Goal: Task Accomplishment & Management: Manage account settings

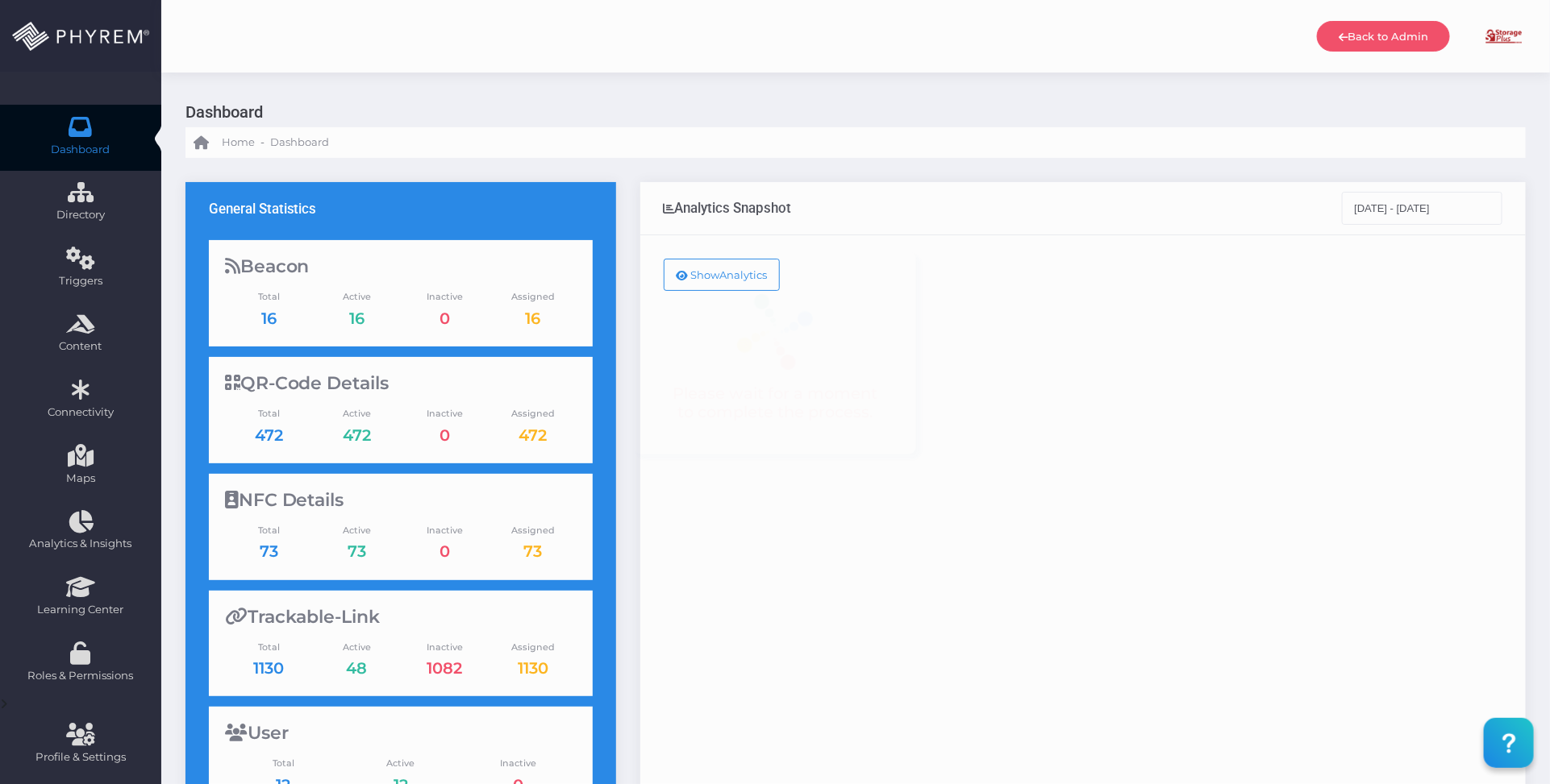
click at [1503, 37] on img at bounding box center [1503, 36] width 40 height 40
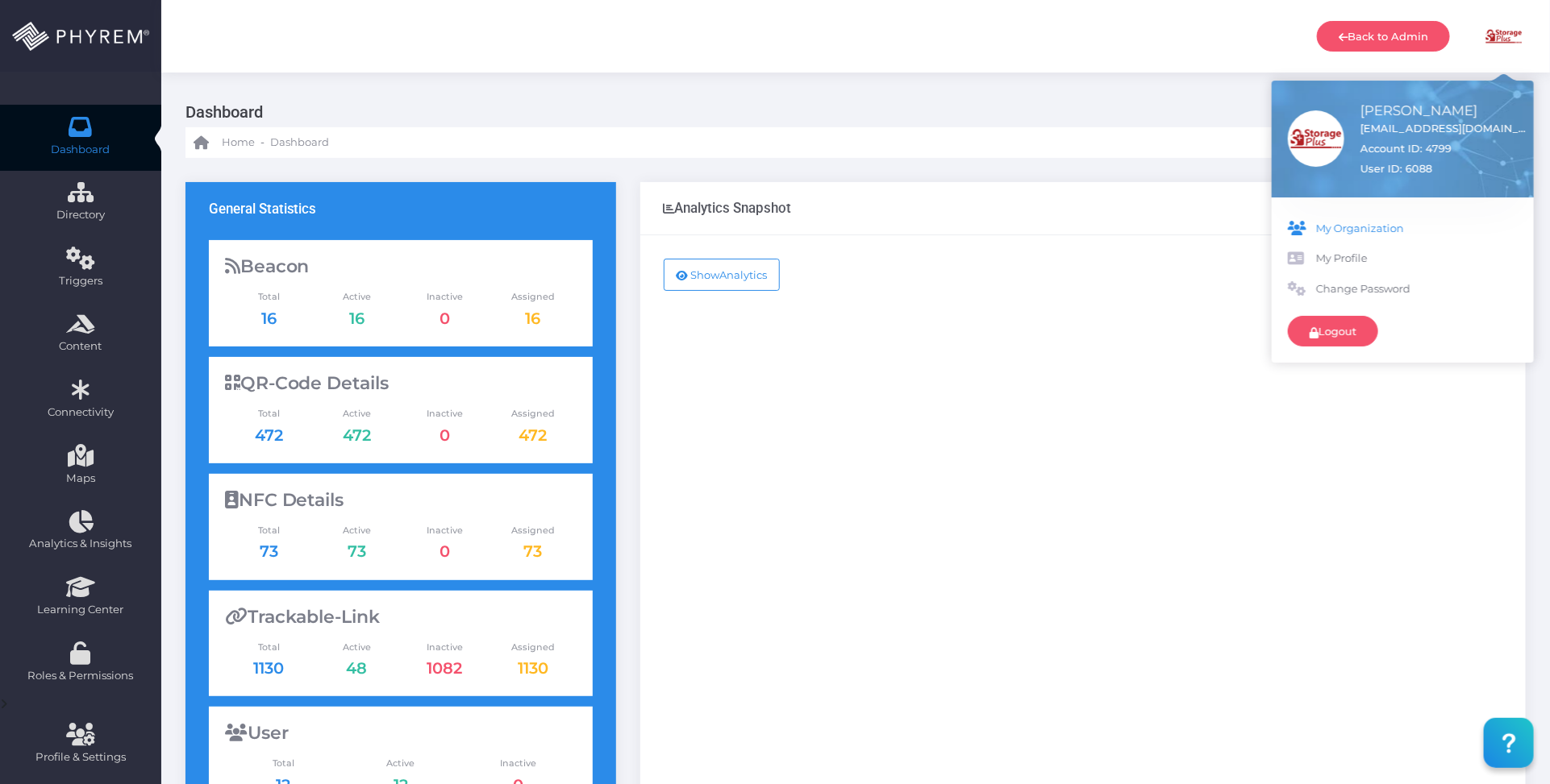
click at [1357, 229] on span "My Organization" at bounding box center [1417, 229] width 202 height 16
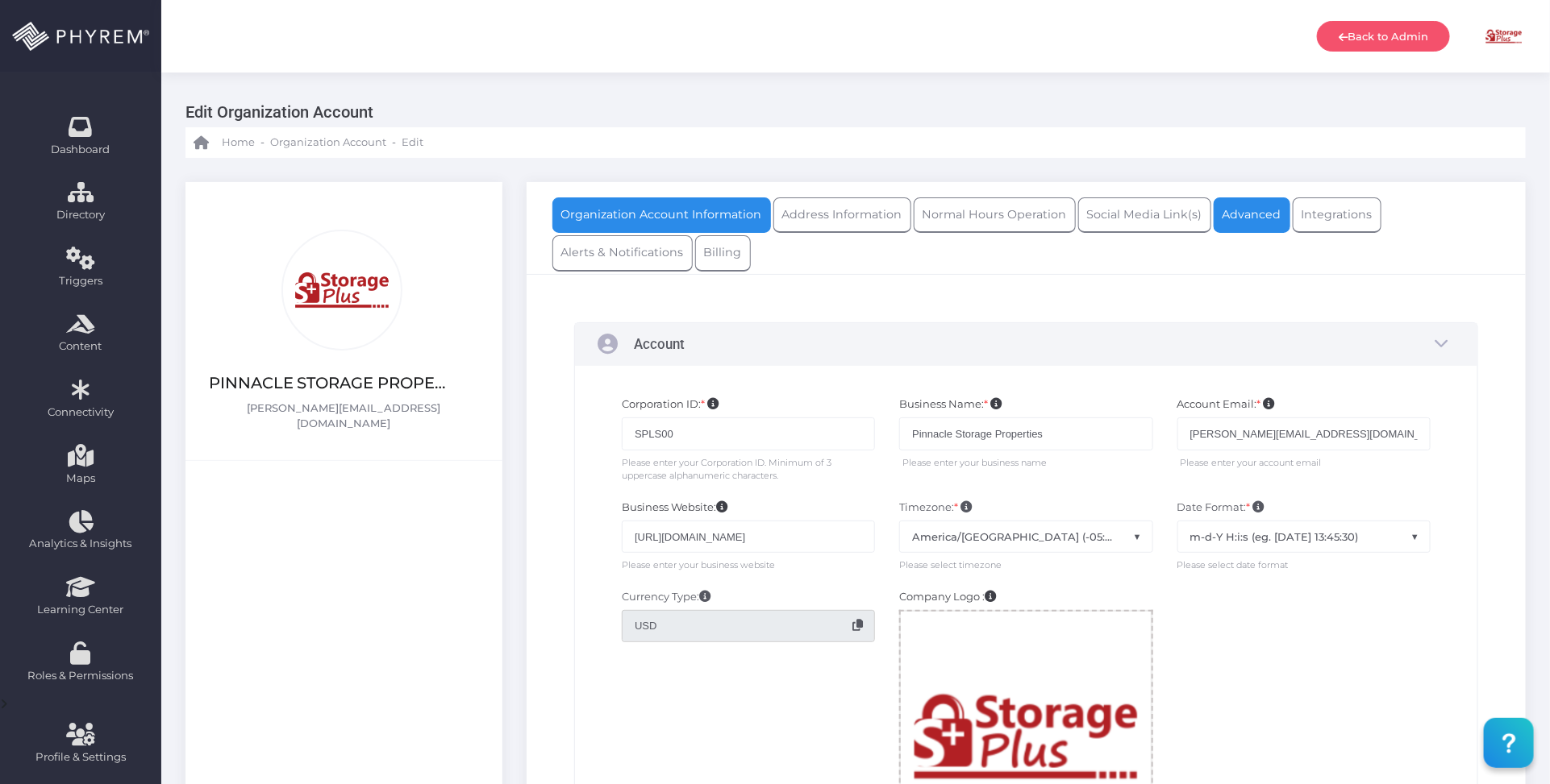
click at [1240, 220] on link "Advanced" at bounding box center [1252, 214] width 76 height 35
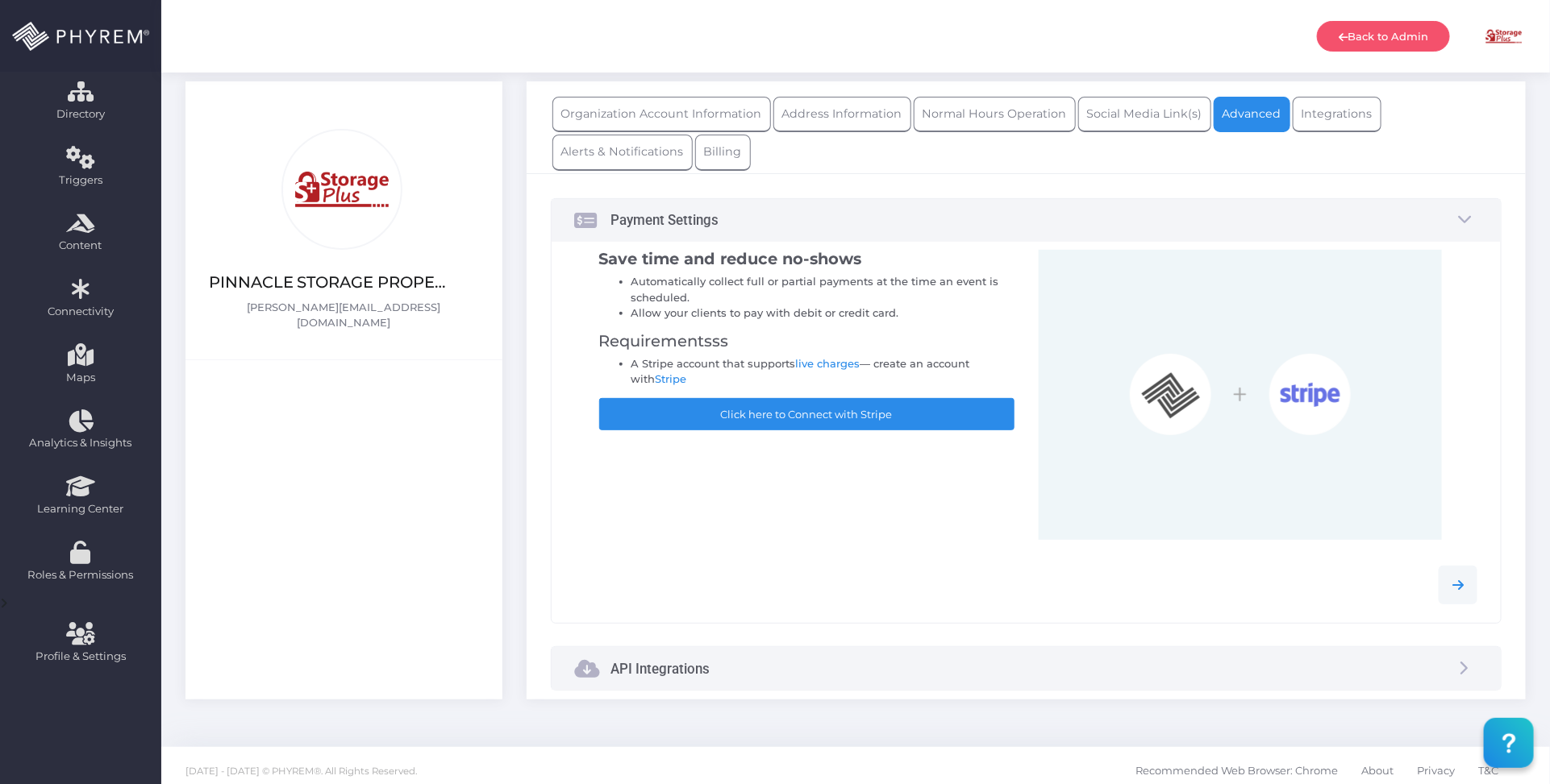
scroll to position [112, 0]
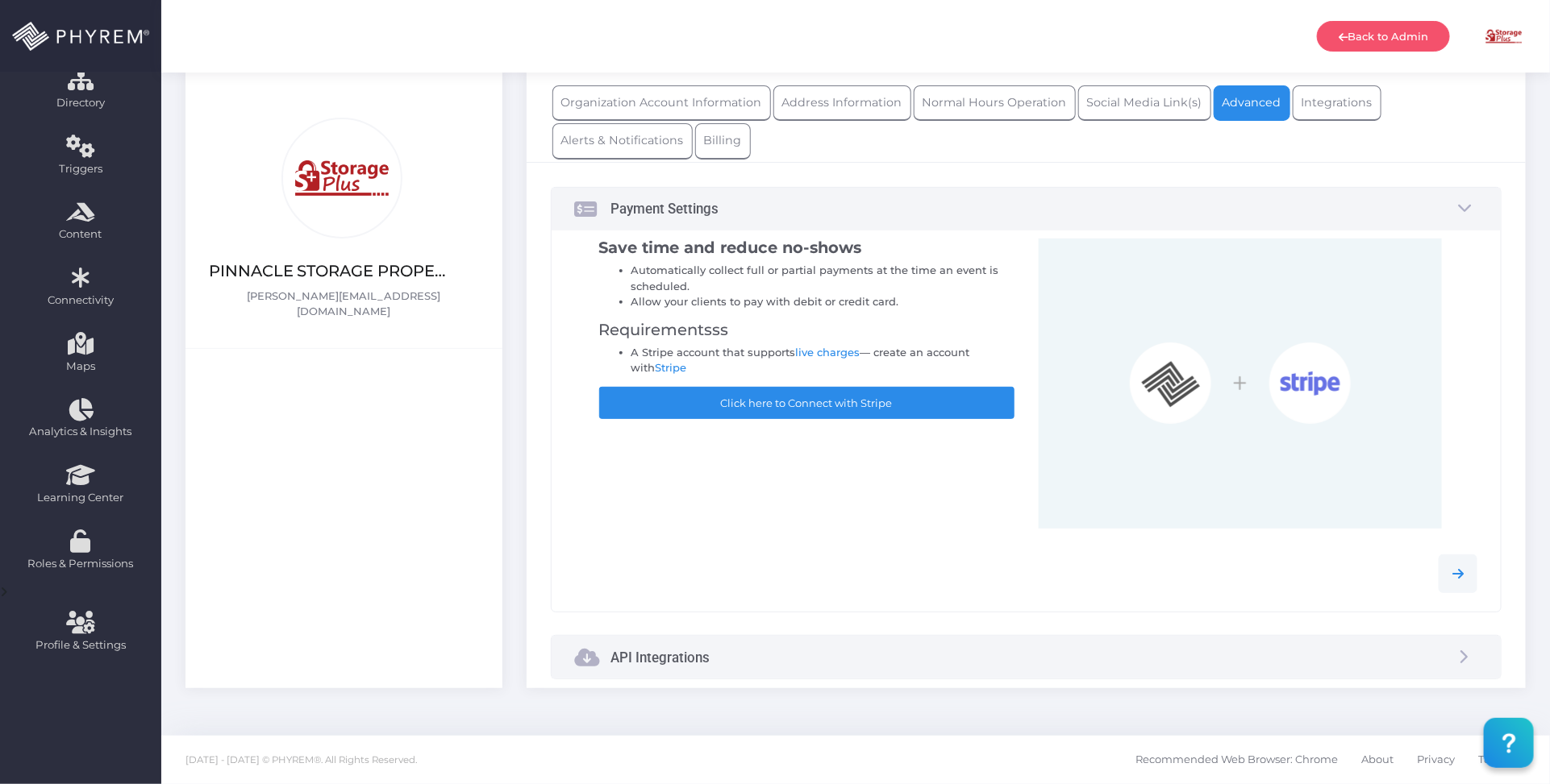
click at [945, 658] on div "API Integrations" at bounding box center [1026, 657] width 949 height 43
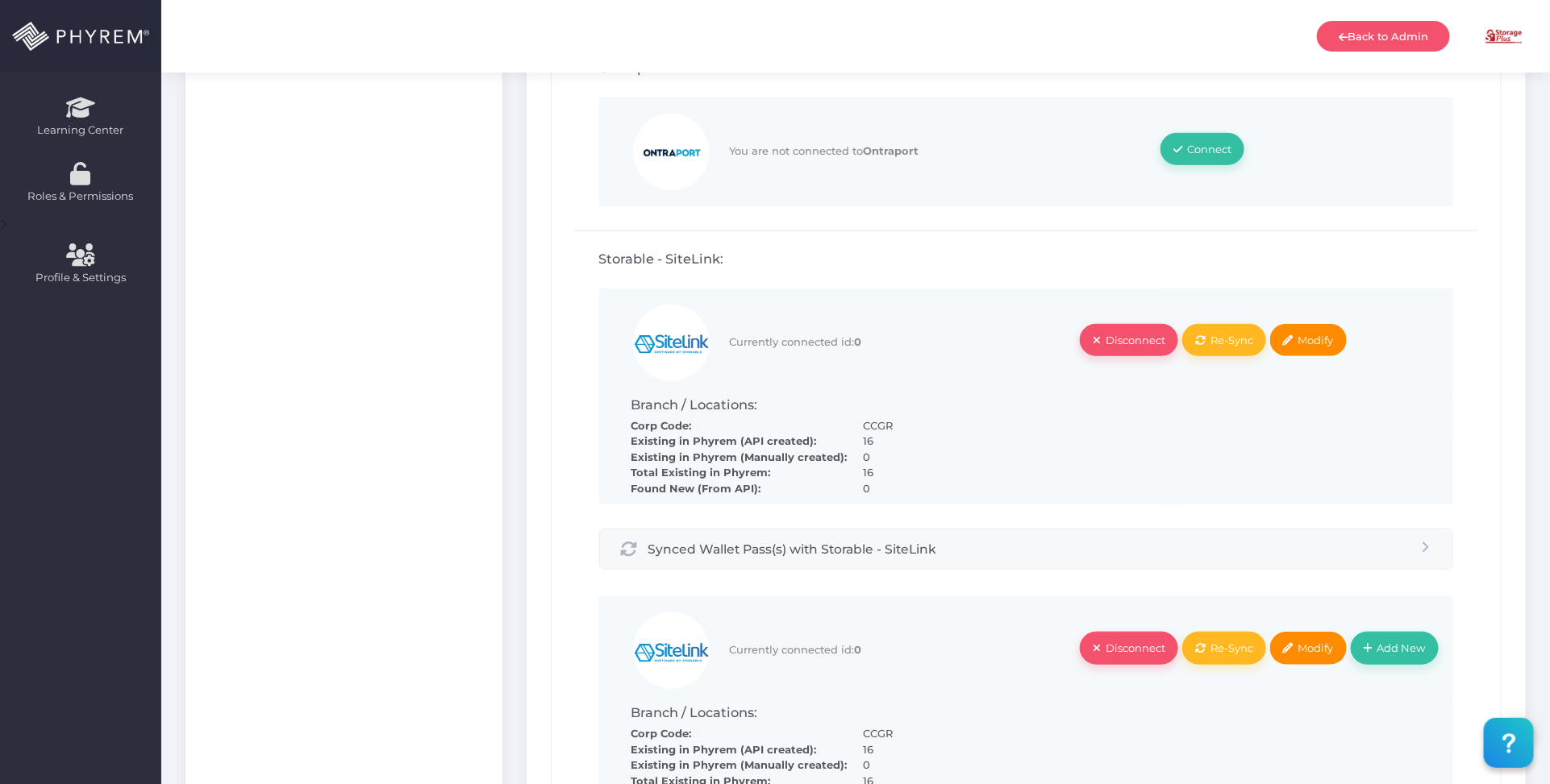
scroll to position [516, 0]
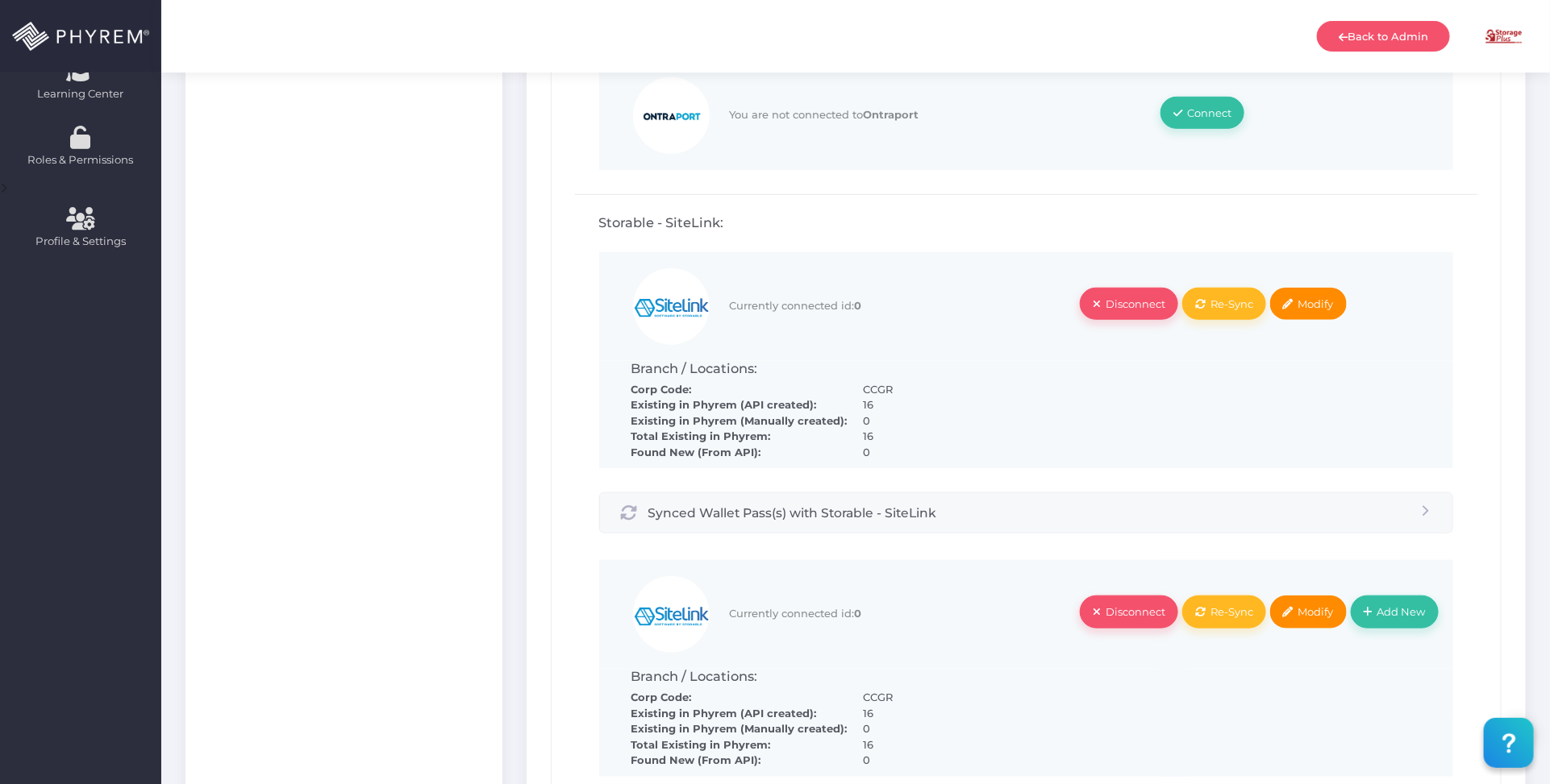
click at [1331, 288] on link "Modify" at bounding box center [1308, 304] width 76 height 32
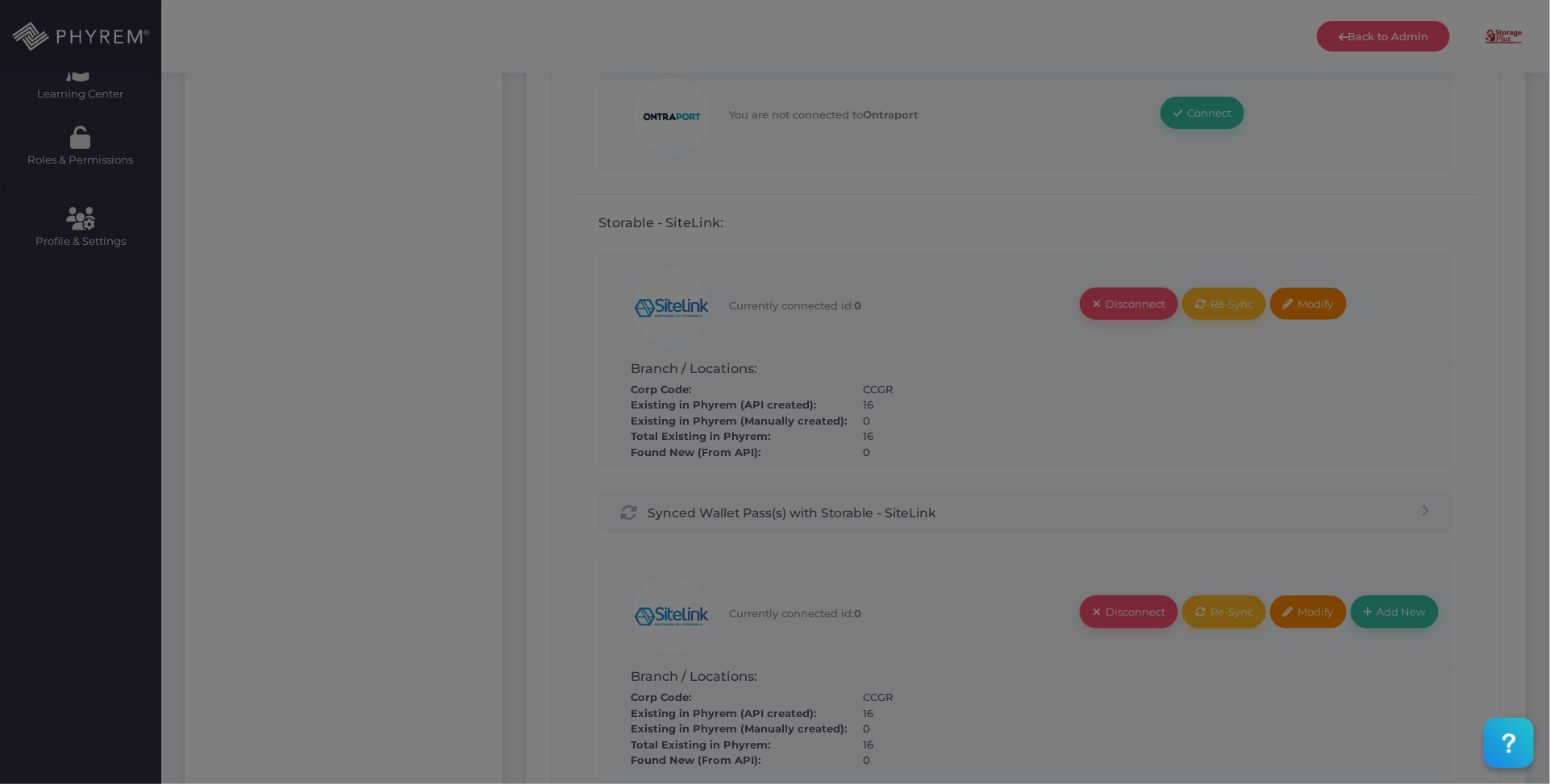
type input "CCGR"
type input "StorePass:::STORPHYRESD74ADS5FDS"
type input "Pass1234!"
type input "TenantListCompleteP@SS"
type input "L038"
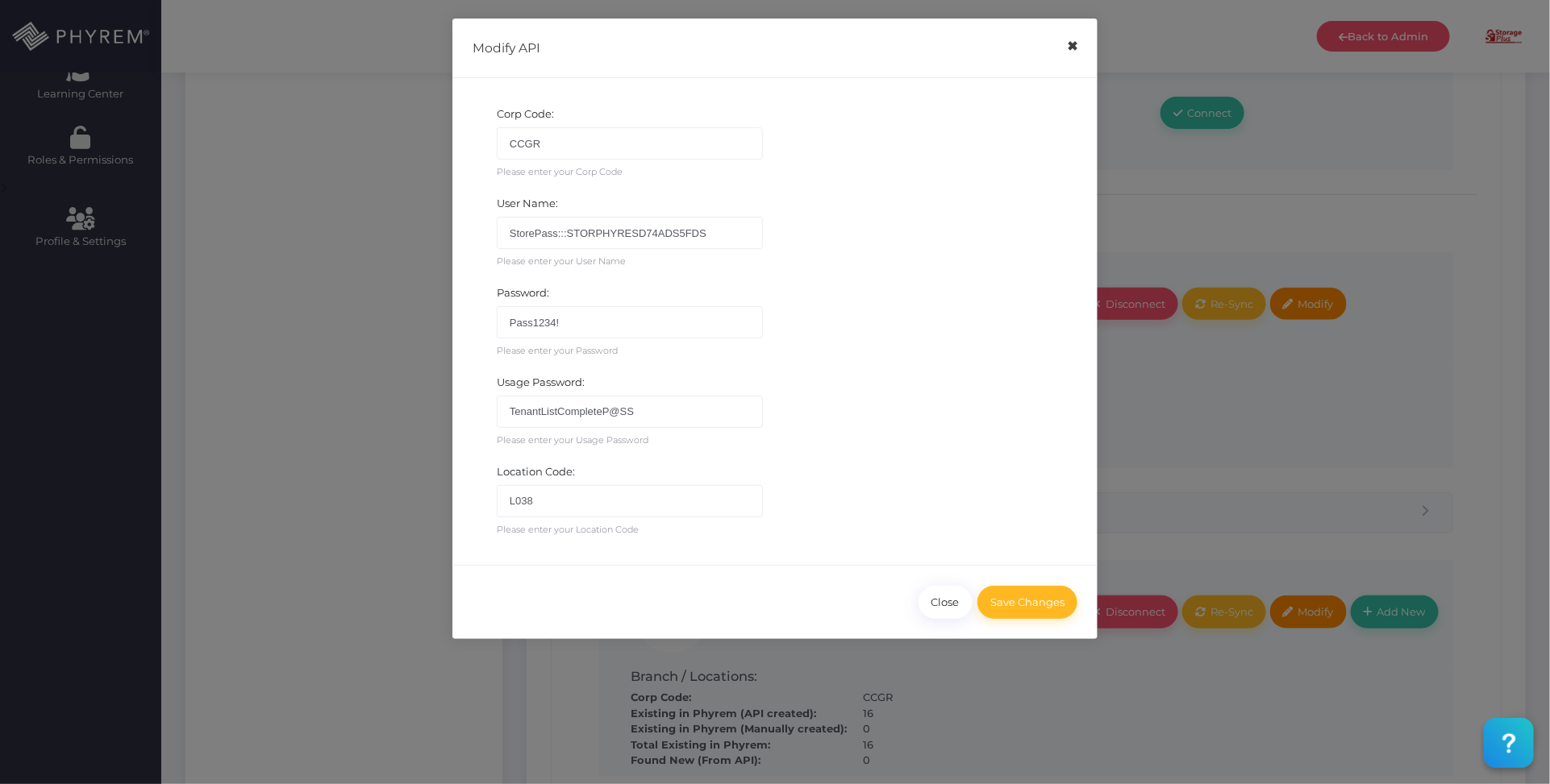
click at [1073, 54] on button "×" at bounding box center [1072, 47] width 31 height 36
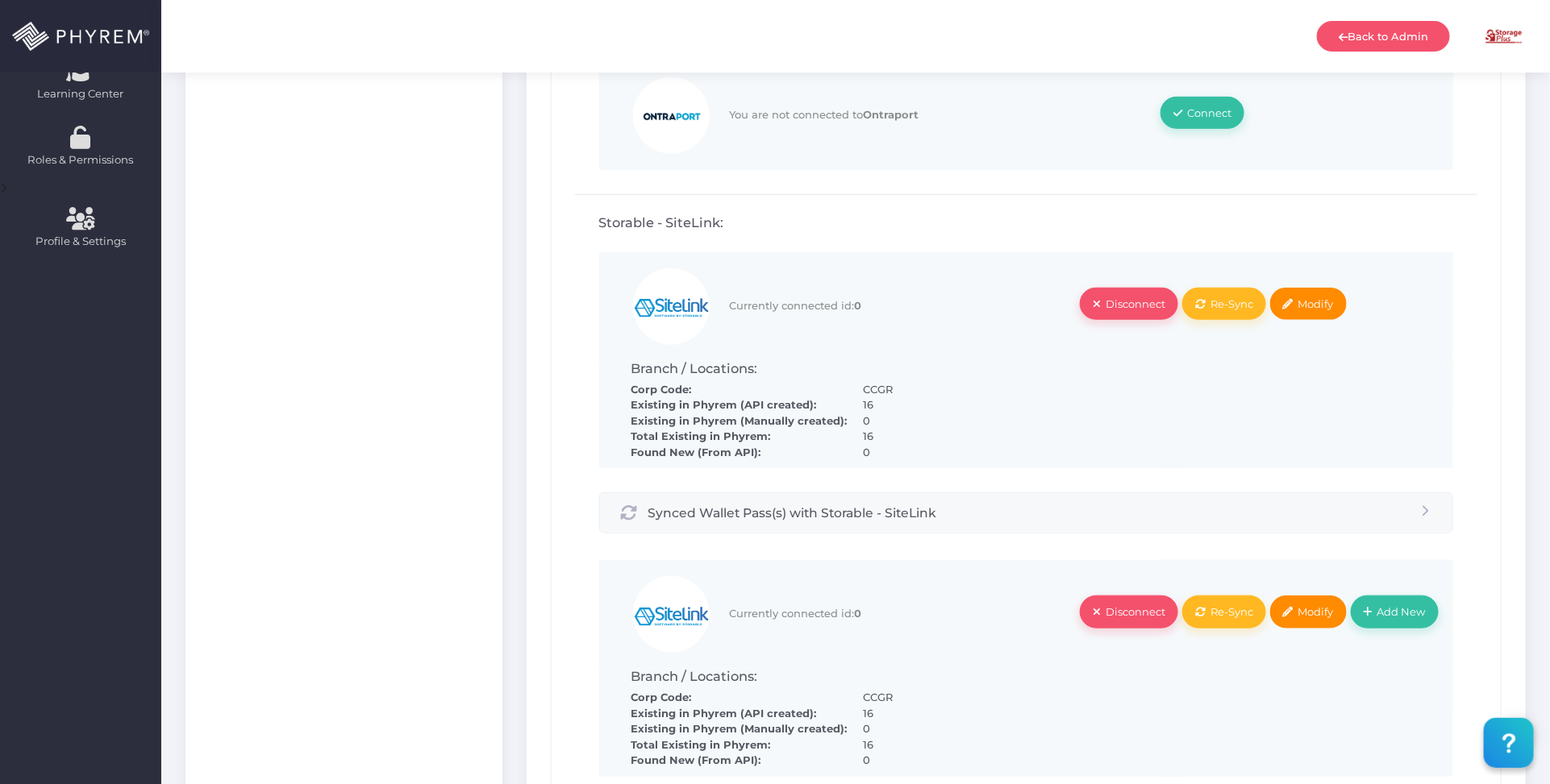
click at [1328, 297] on span "Modify" at bounding box center [1316, 304] width 35 height 13
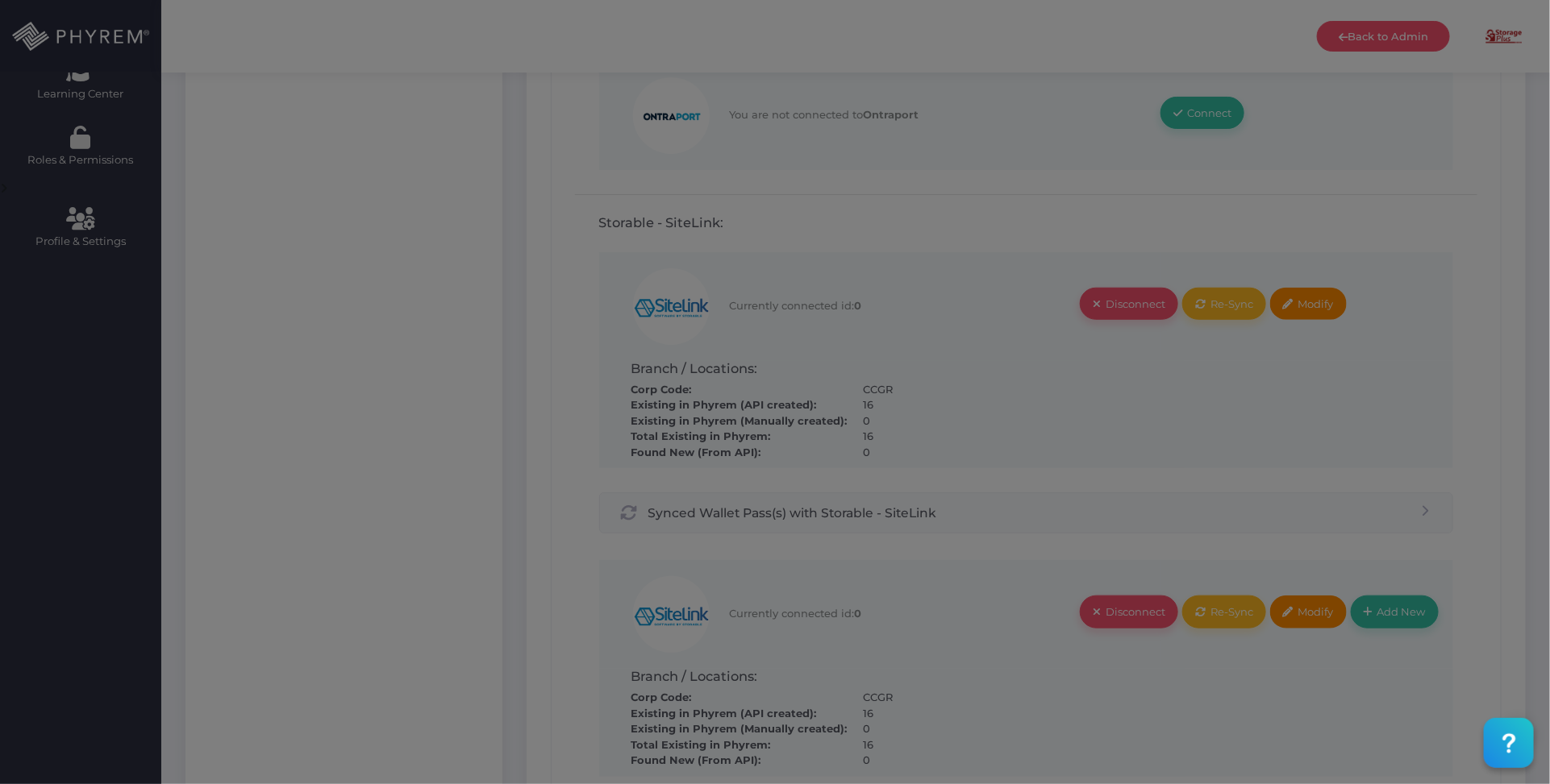
type input "CCGR"
type input "StorePass:::STORPHYRESD74ADS5FDS"
type input "Pass1234!"
type input "TenantListCompleteP@SS"
type input "L038"
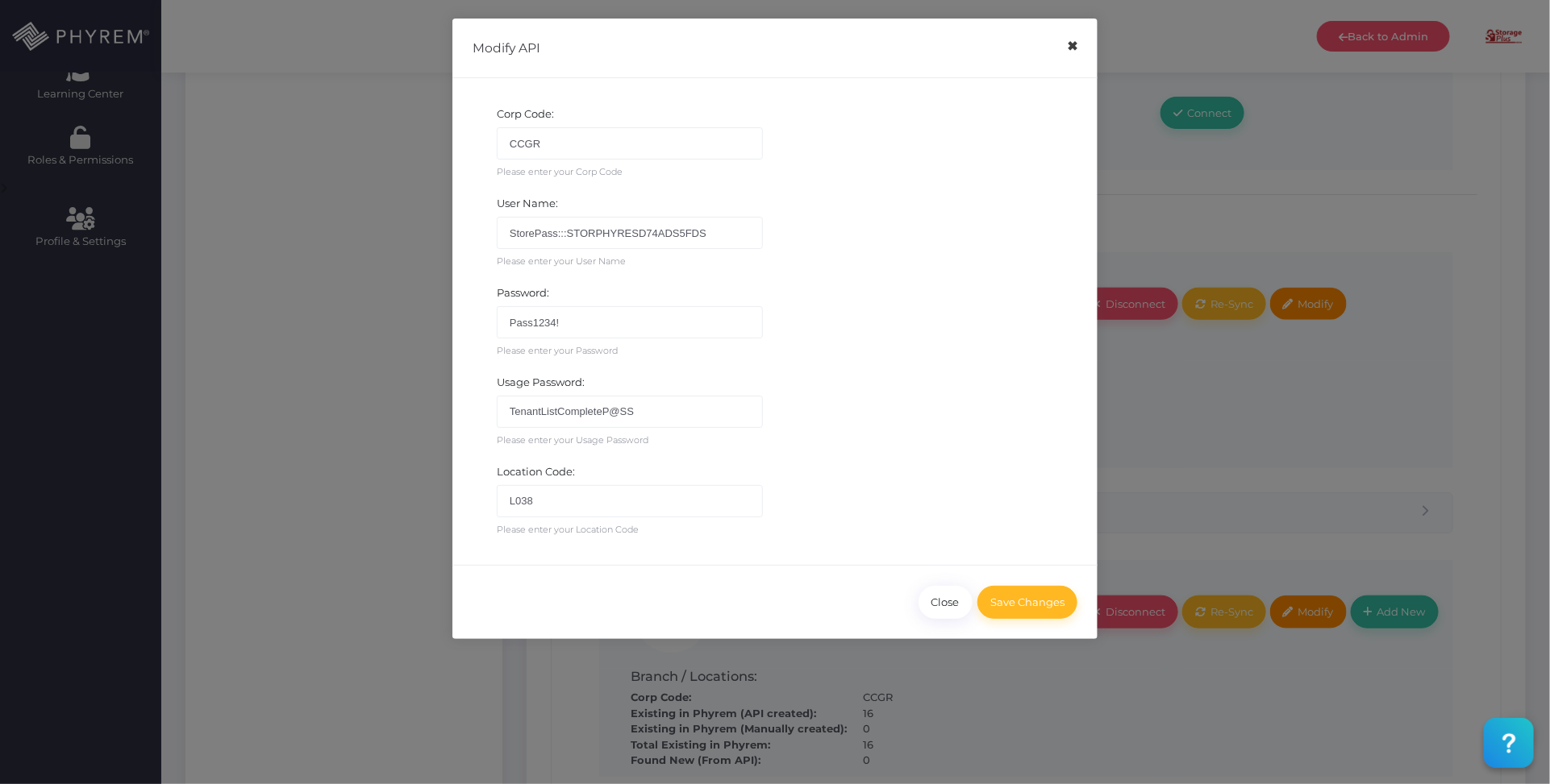
click at [1077, 53] on button "×" at bounding box center [1072, 47] width 31 height 36
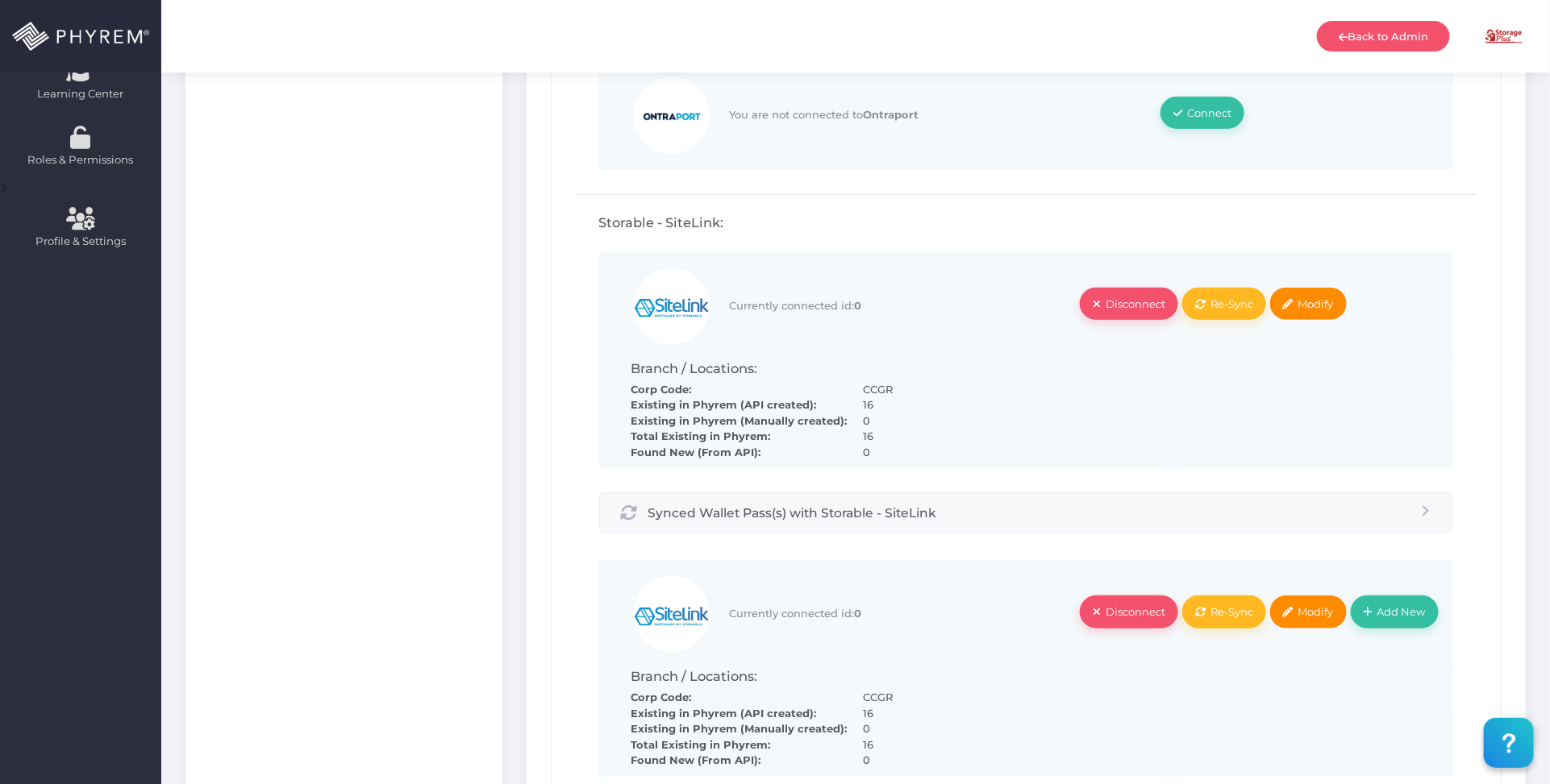
click at [1315, 606] on span "Modify" at bounding box center [1316, 613] width 35 height 13
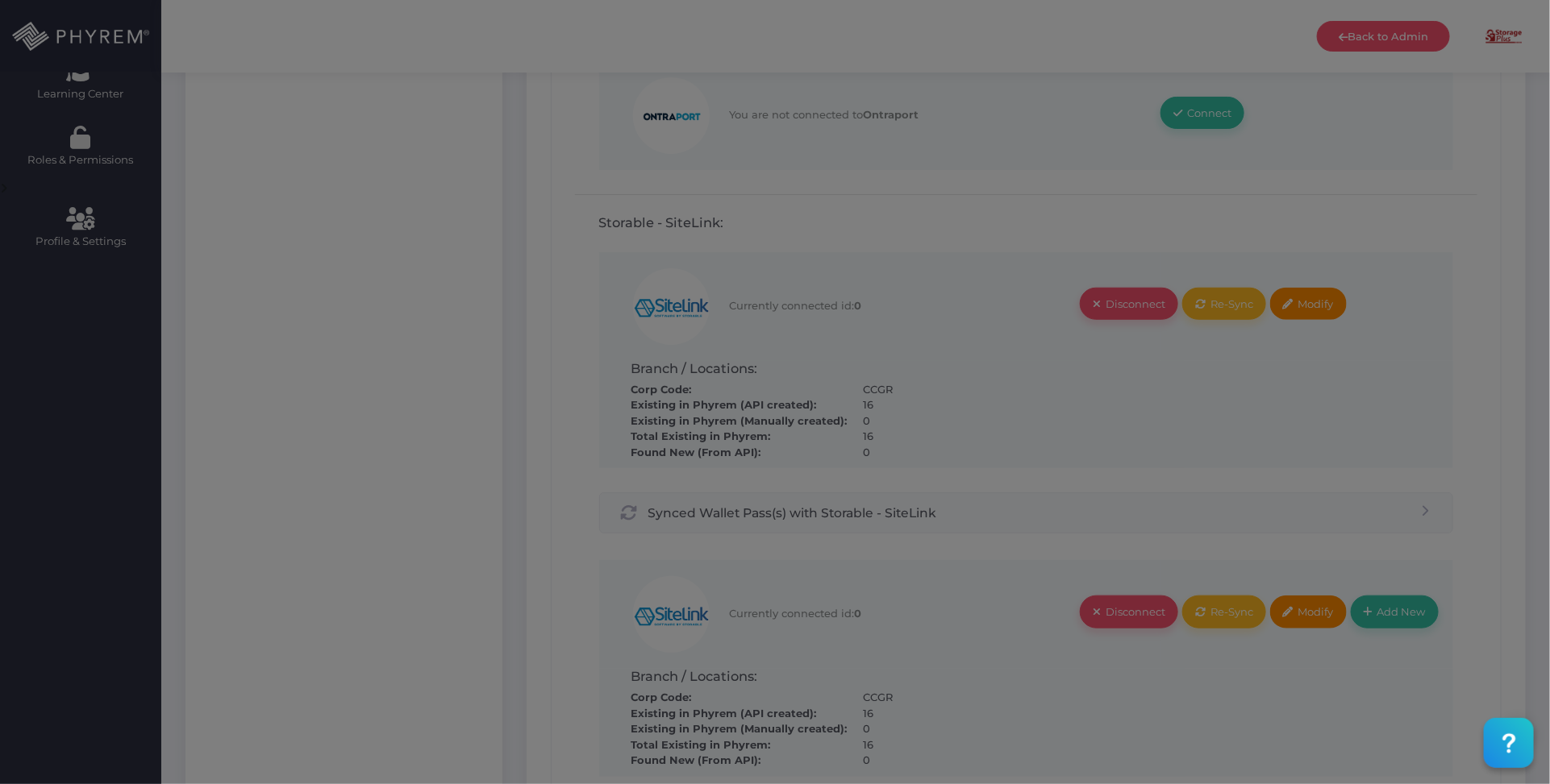
type input "CCGR"
type input "StorePass:::STORPHYRESD74ADS5FDS"
type input "Pass1234!"
type input "TenantListCompleteP@SS"
type input "L032"
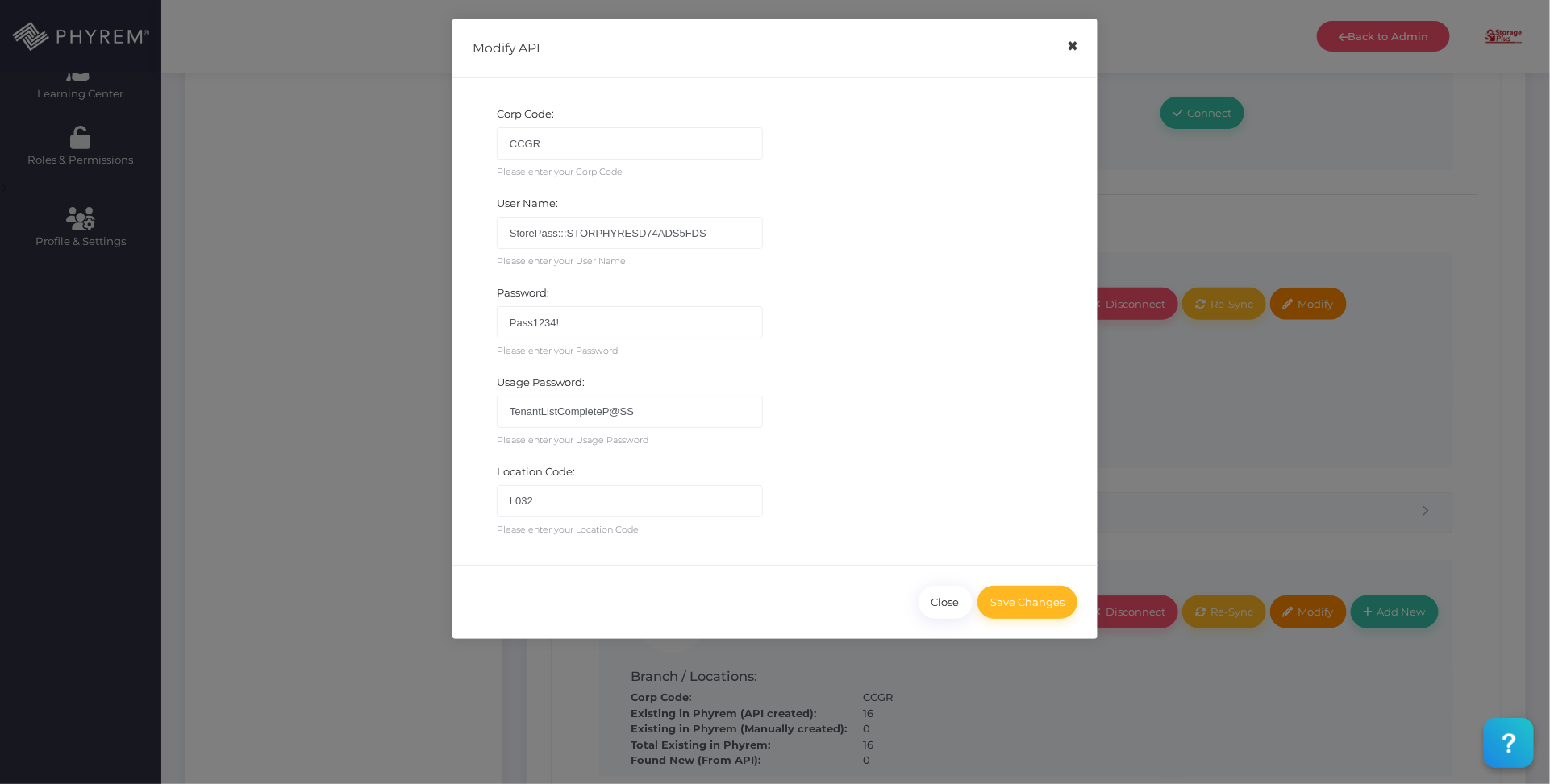
drag, startPoint x: 1075, startPoint y: 45, endPoint x: 1230, endPoint y: 177, distance: 203.6
click at [1074, 45] on button "×" at bounding box center [1072, 47] width 31 height 36
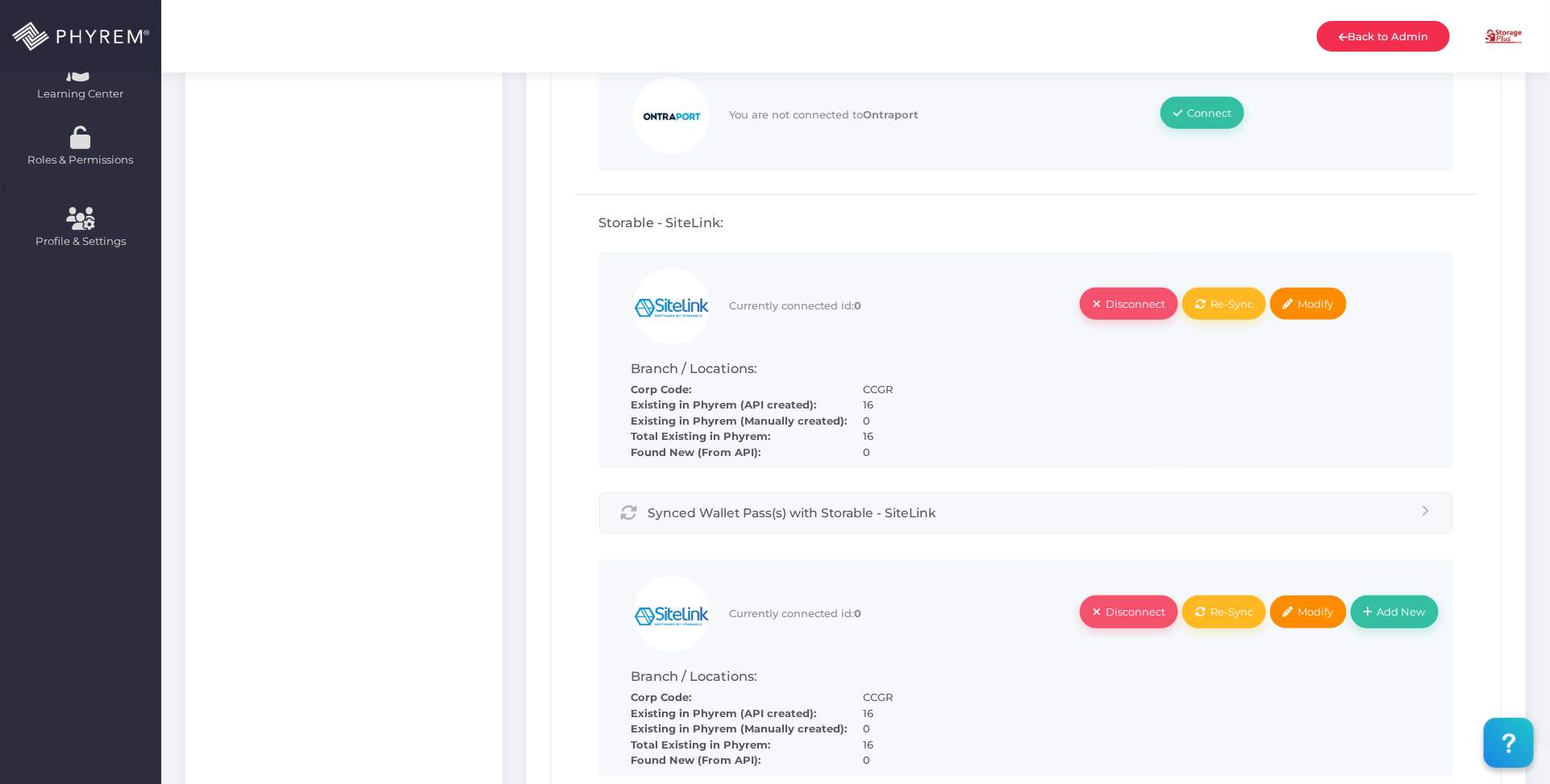
click at [1373, 38] on link "Back to Admin" at bounding box center [1383, 36] width 133 height 30
